Goal: Task Accomplishment & Management: Use online tool/utility

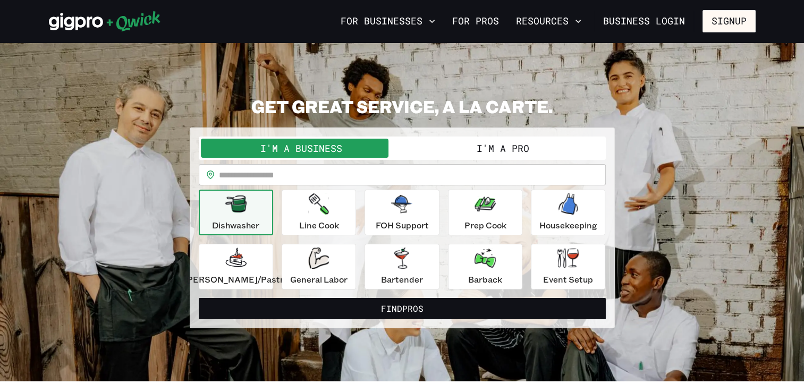
click at [455, 146] on button "I'm a Pro" at bounding box center [502, 148] width 201 height 19
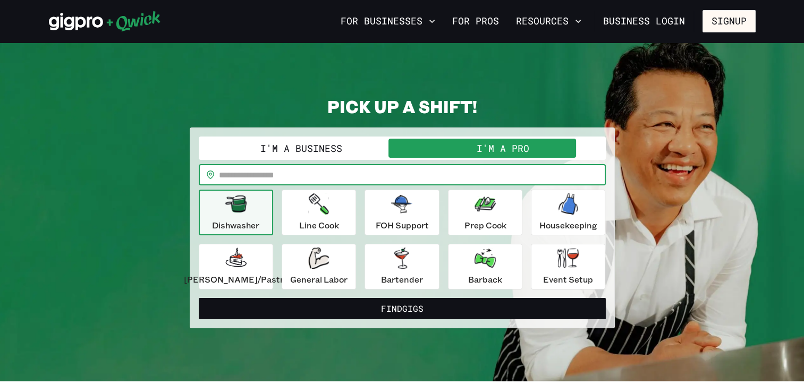
click at [375, 170] on input "text" at bounding box center [412, 174] width 387 height 21
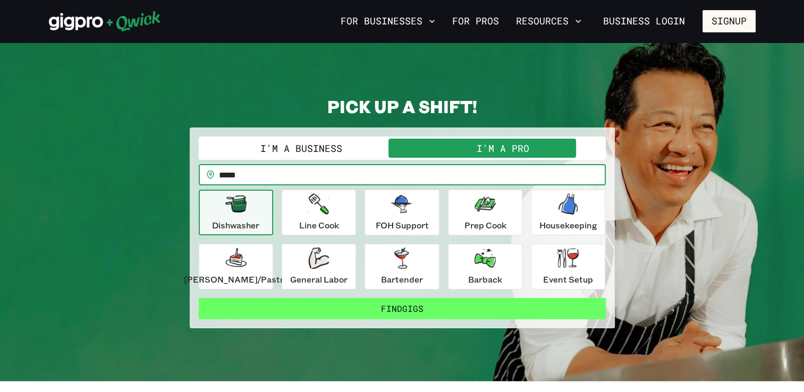
type input "*****"
click at [403, 311] on button "Find Gigs" at bounding box center [402, 308] width 407 height 21
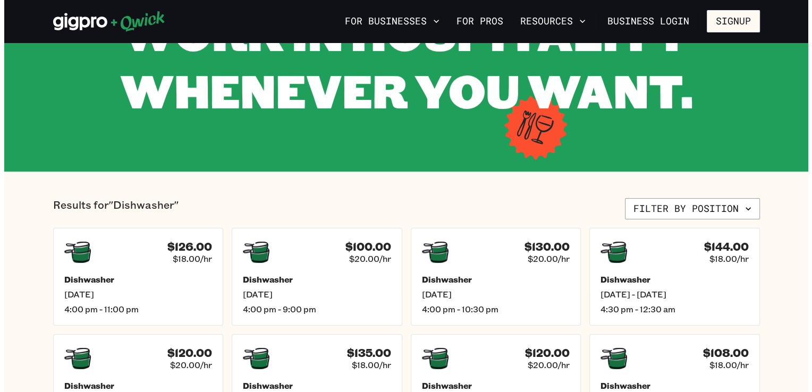
scroll to position [125, 0]
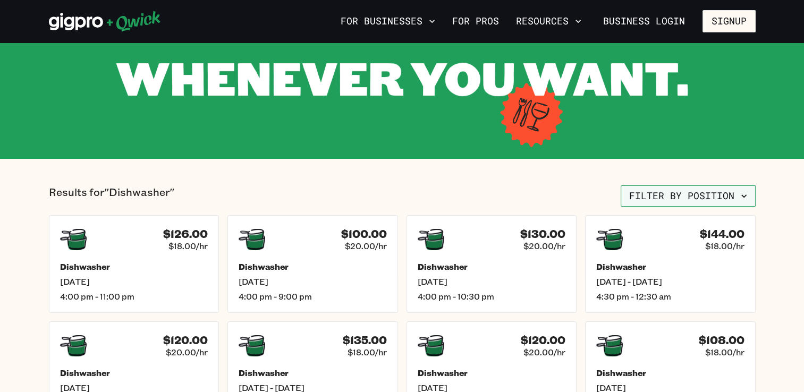
click at [682, 194] on button "Filter by position" at bounding box center [687, 195] width 135 height 21
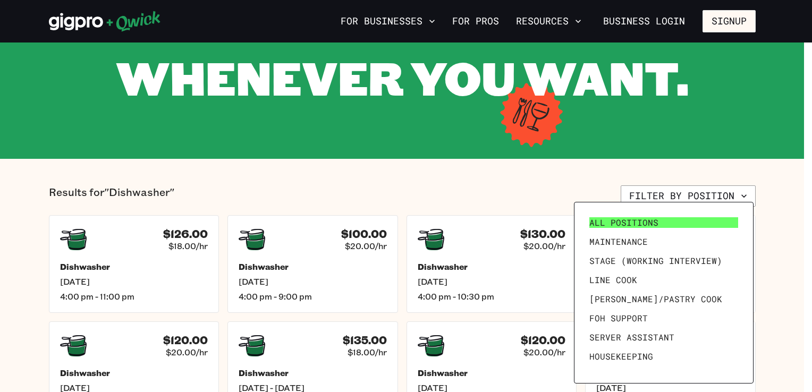
click at [652, 225] on span "All Positions" at bounding box center [623, 222] width 69 height 11
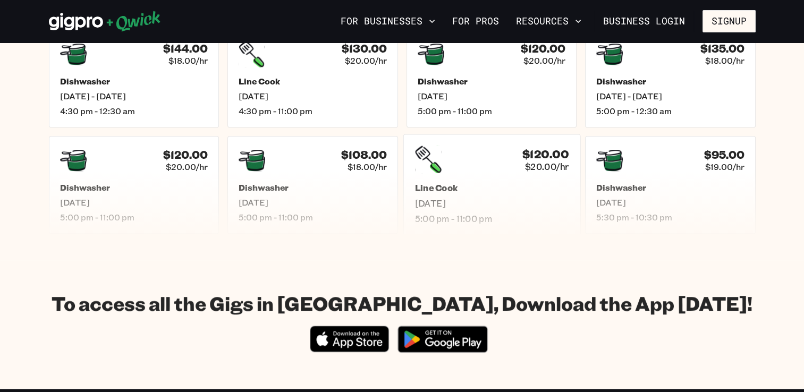
scroll to position [610, 0]
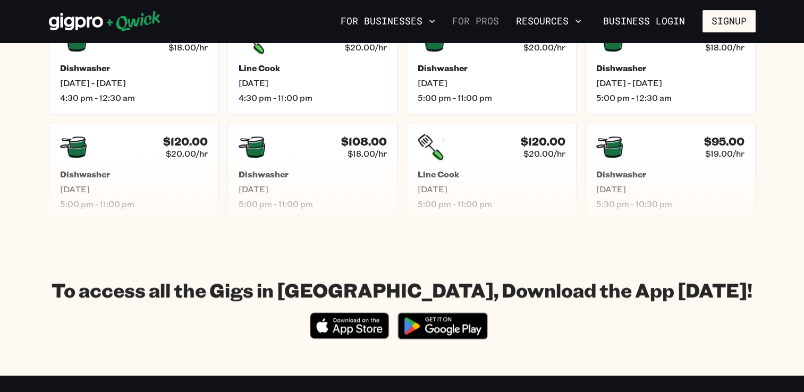
click at [484, 18] on link "For Pros" at bounding box center [475, 21] width 55 height 18
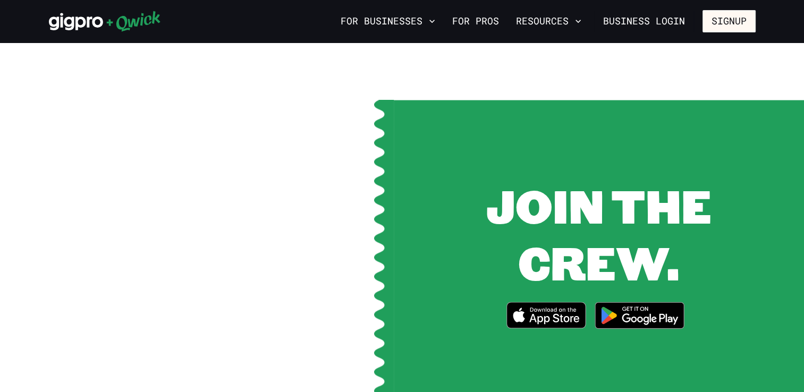
scroll to position [1317, 0]
